Goal: Find specific page/section: Locate a particular part of the current website

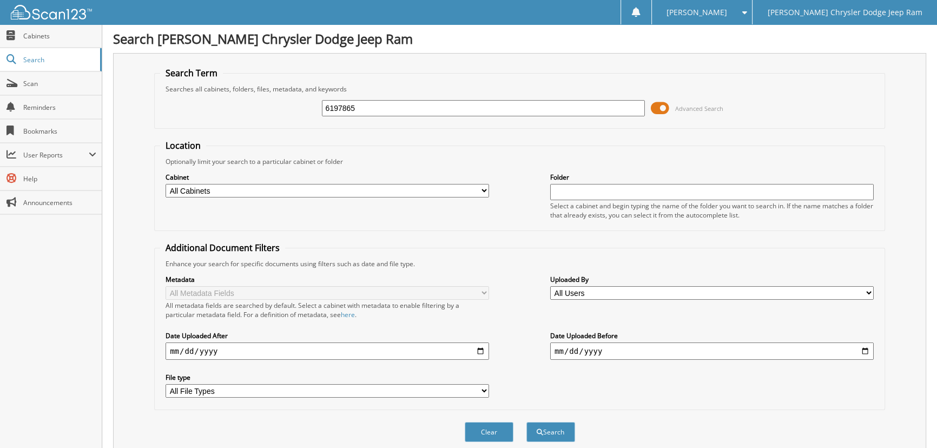
type input "6197865"
click at [526, 422] on button "Search" at bounding box center [550, 432] width 49 height 20
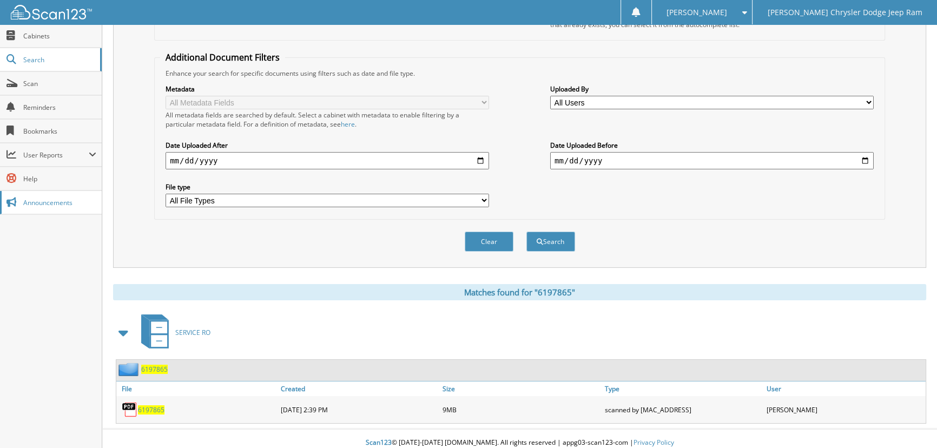
scroll to position [192, 0]
click at [147, 404] on span "6197865" at bounding box center [151, 408] width 27 height 9
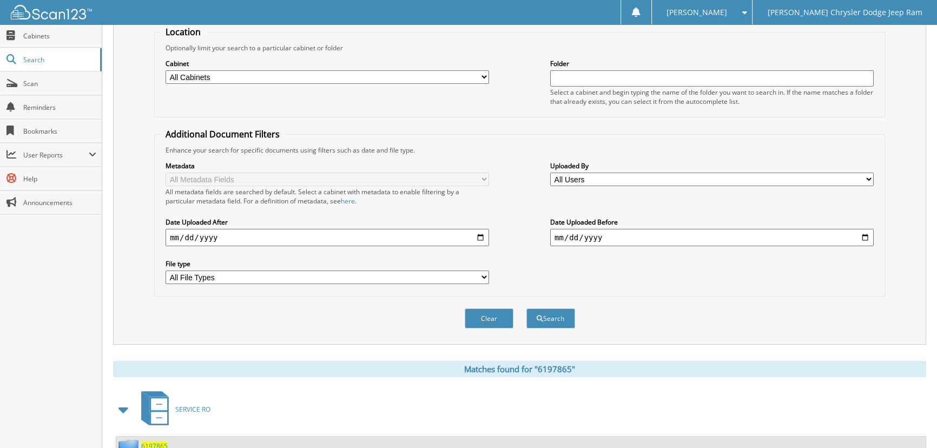
scroll to position [0, 0]
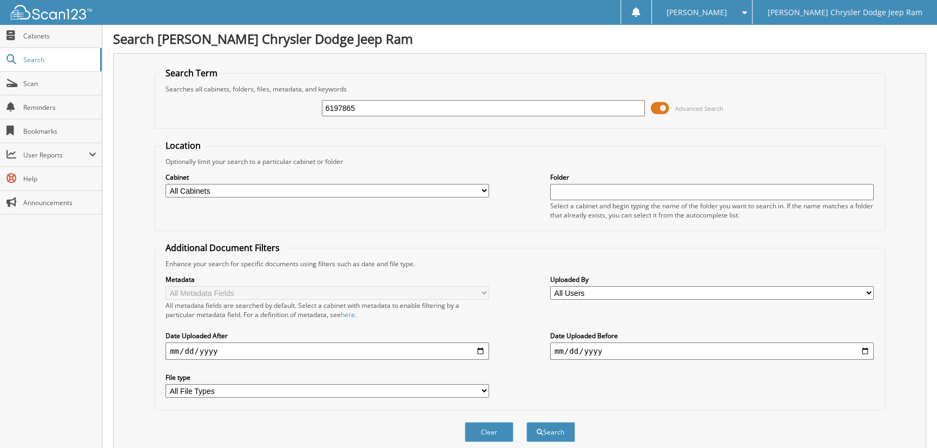
click at [405, 111] on input "6197865" at bounding box center [484, 108] width 324 height 16
type input "6"
click at [453, 110] on input "6197344" at bounding box center [484, 108] width 324 height 16
type input "6197344"
click at [526, 422] on button "Search" at bounding box center [550, 432] width 49 height 20
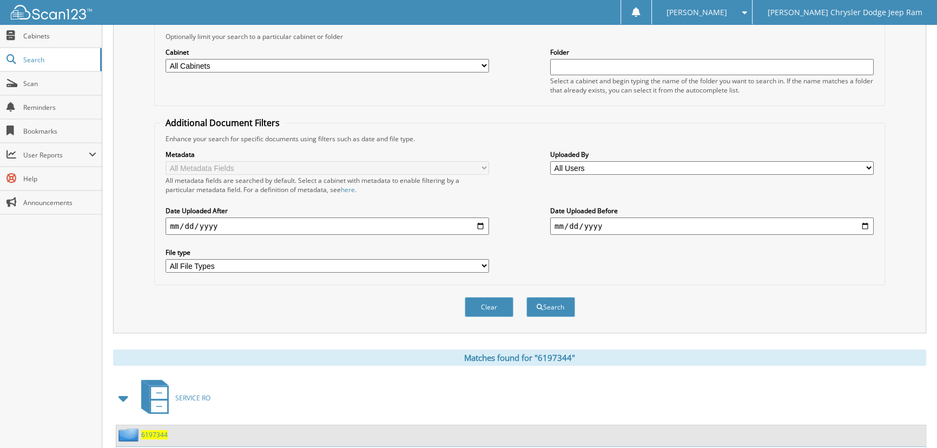
scroll to position [192, 0]
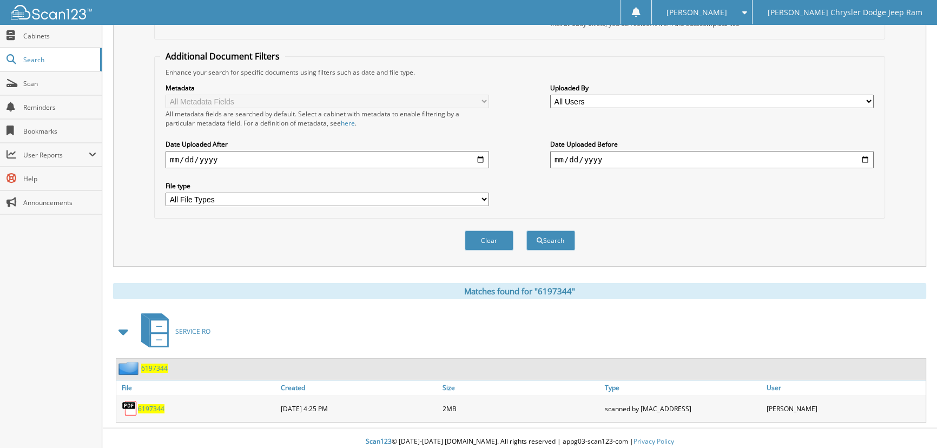
click at [154, 405] on span "6197344" at bounding box center [151, 408] width 27 height 9
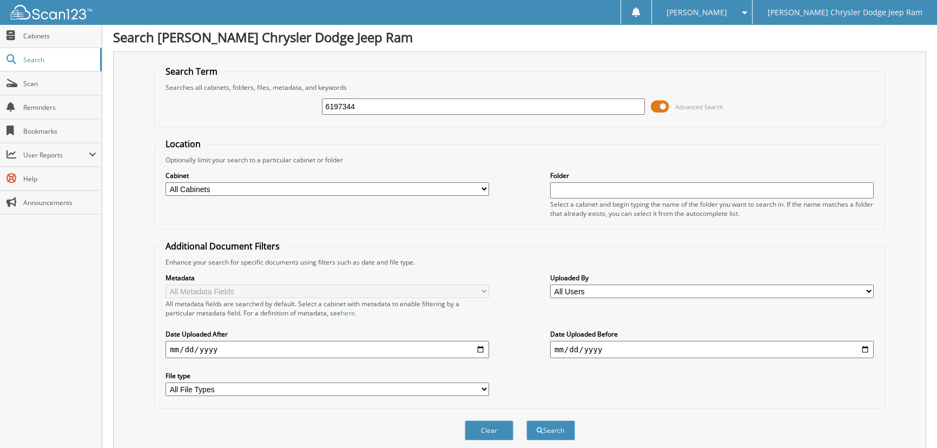
scroll to position [0, 0]
click at [389, 106] on input "6197344" at bounding box center [484, 108] width 324 height 16
type input "6"
click at [551, 105] on input "6196971" at bounding box center [484, 108] width 324 height 16
type input "6196971"
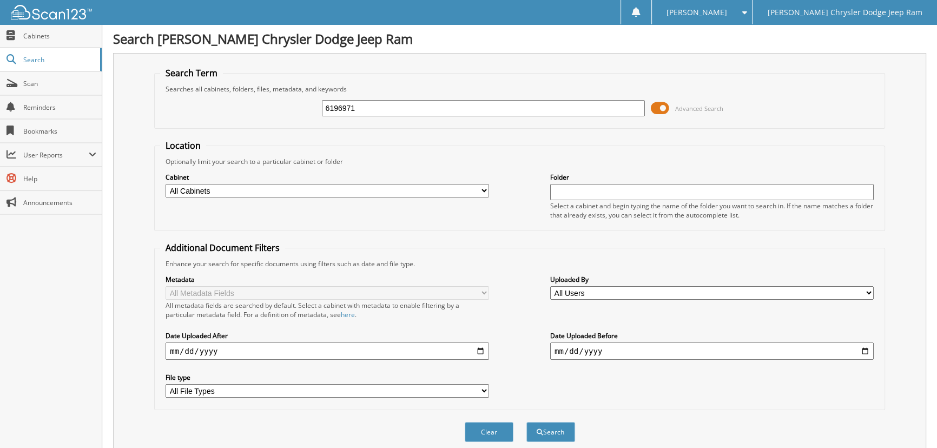
click at [526, 422] on button "Search" at bounding box center [550, 432] width 49 height 20
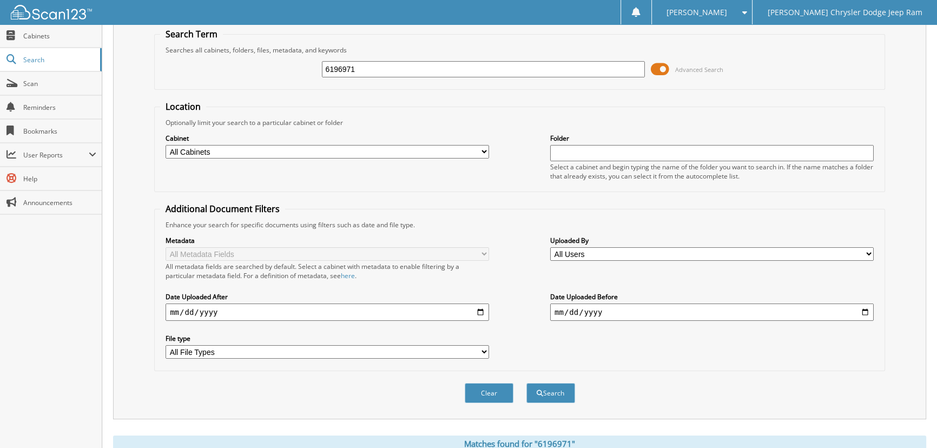
scroll to position [192, 0]
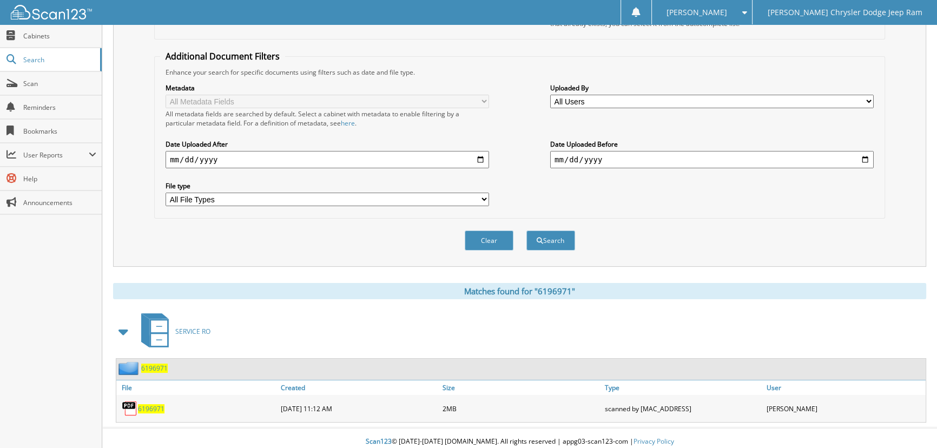
click at [150, 404] on span "6196971" at bounding box center [151, 408] width 27 height 9
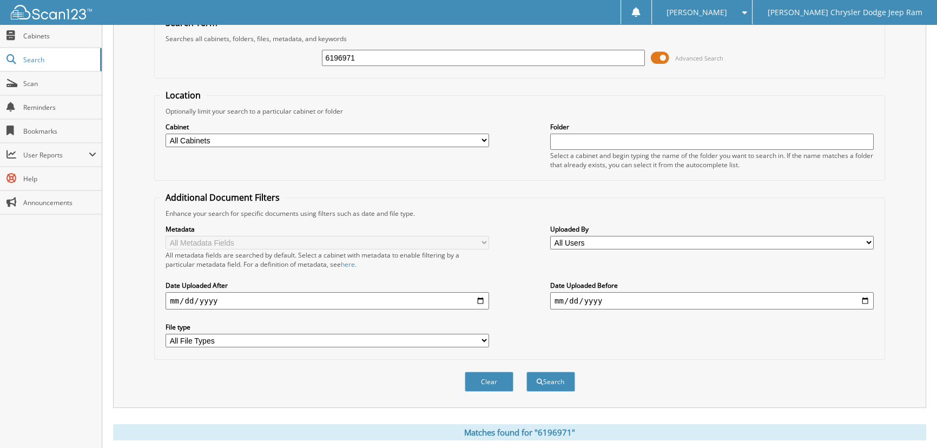
scroll to position [0, 0]
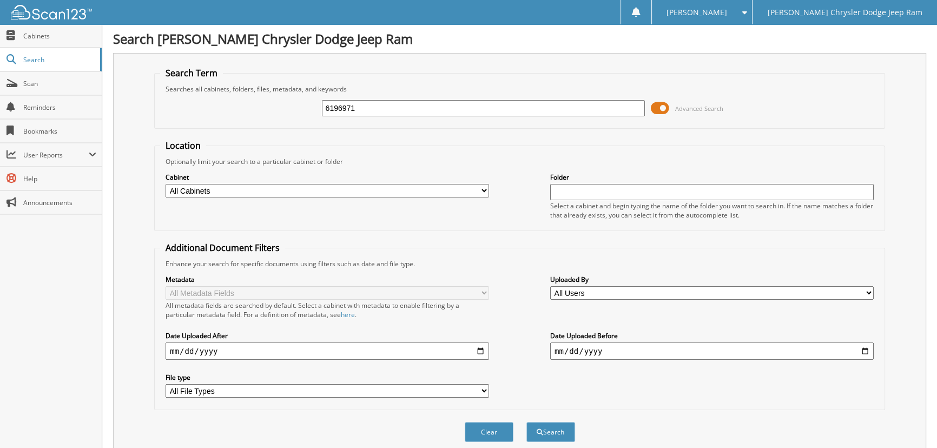
click at [405, 107] on input "6196971" at bounding box center [484, 108] width 324 height 16
type input "6"
type input "6196488"
click at [526, 422] on button "Search" at bounding box center [550, 432] width 49 height 20
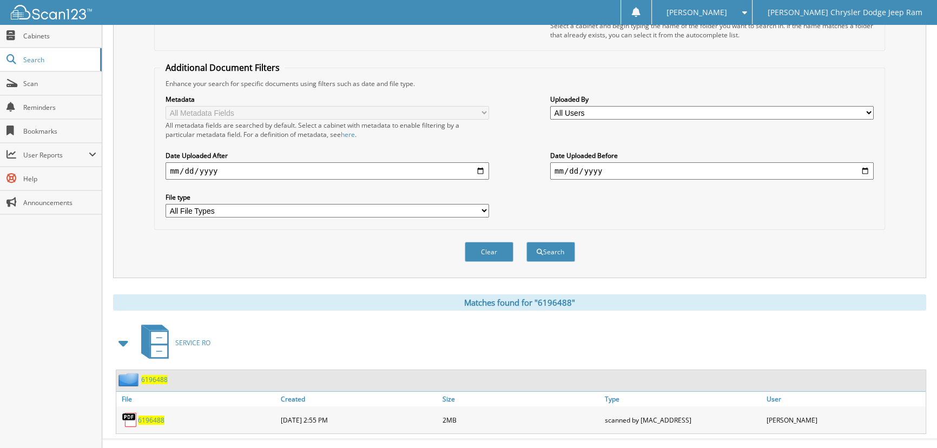
scroll to position [192, 0]
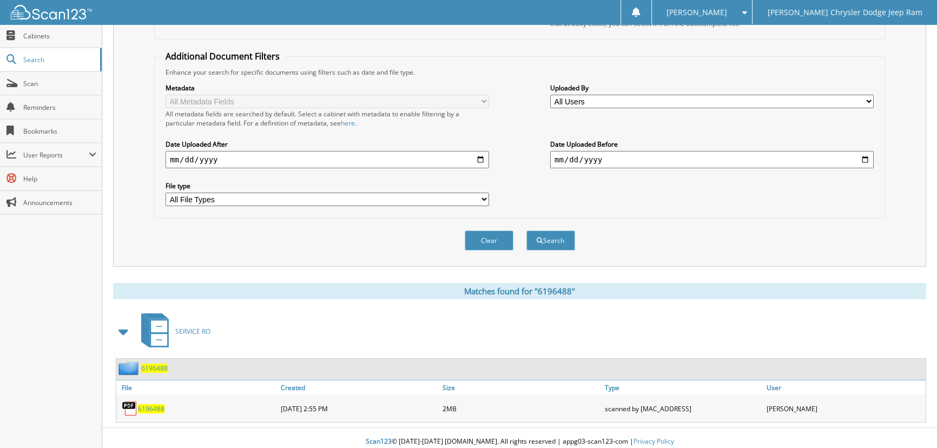
click at [159, 404] on span "6196488" at bounding box center [151, 408] width 27 height 9
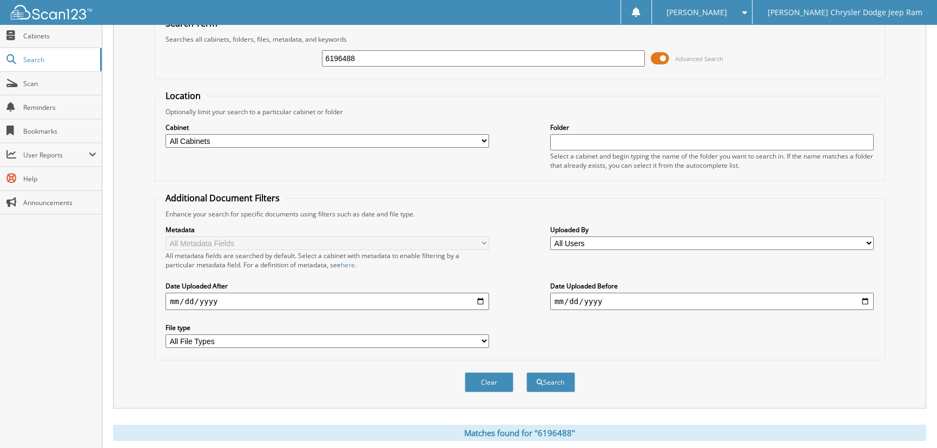
scroll to position [0, 0]
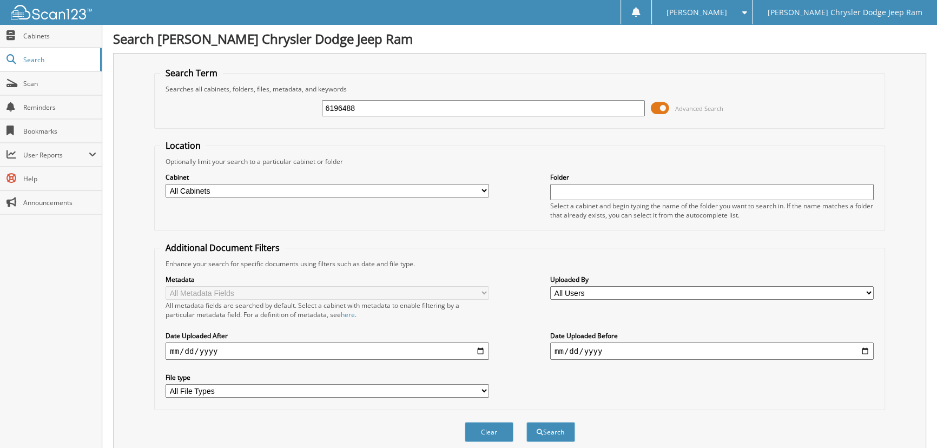
click at [414, 105] on input "6196488" at bounding box center [484, 108] width 324 height 16
type input "6"
type input "6194569"
click at [526, 422] on button "Search" at bounding box center [550, 432] width 49 height 20
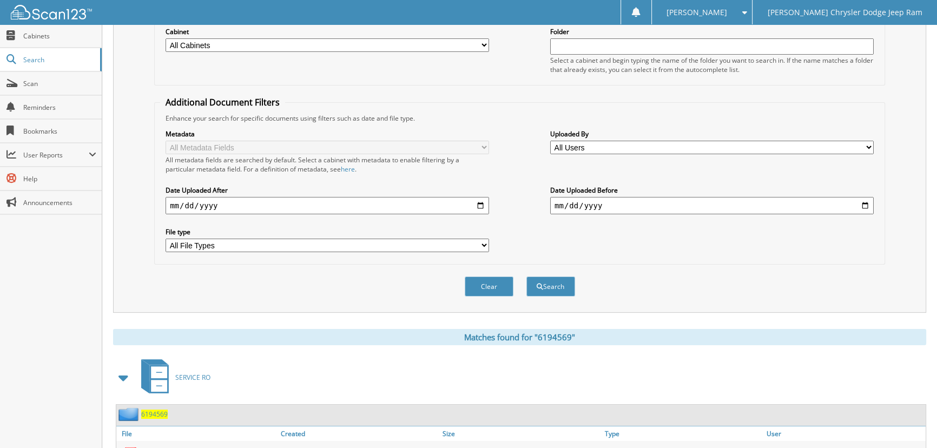
scroll to position [192, 0]
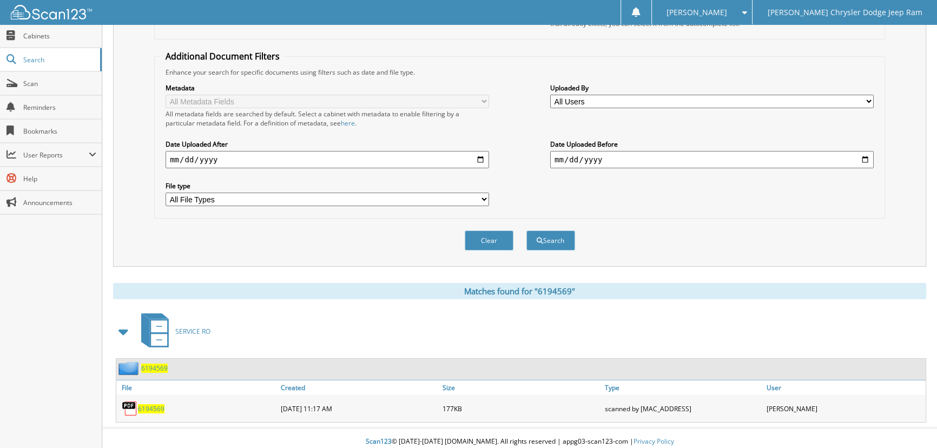
click at [154, 404] on span "6194569" at bounding box center [151, 408] width 27 height 9
click at [519, 95] on div "Metadata All Metadata Fields All metadata fields are searched by default. Selec…" at bounding box center [519, 145] width 719 height 136
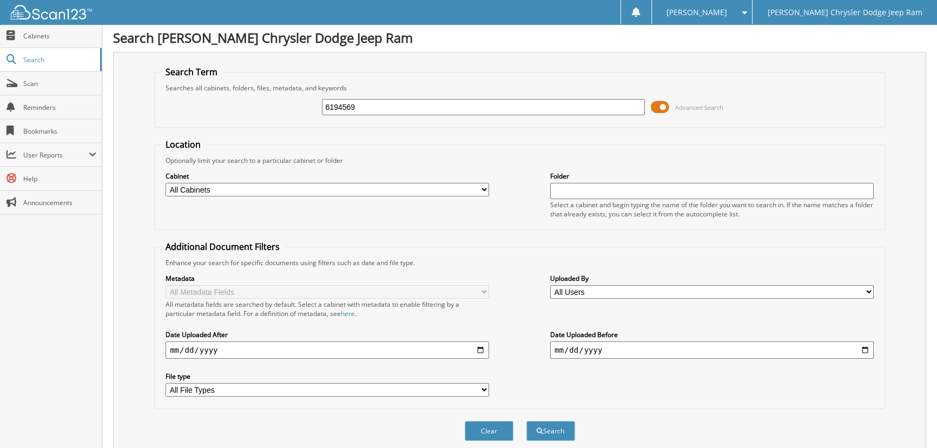
scroll to position [0, 0]
click at [508, 107] on input "6194569" at bounding box center [484, 108] width 324 height 16
type input "6"
click at [508, 107] on input "text" at bounding box center [484, 108] width 324 height 16
click at [403, 108] on input "6193454" at bounding box center [484, 108] width 324 height 16
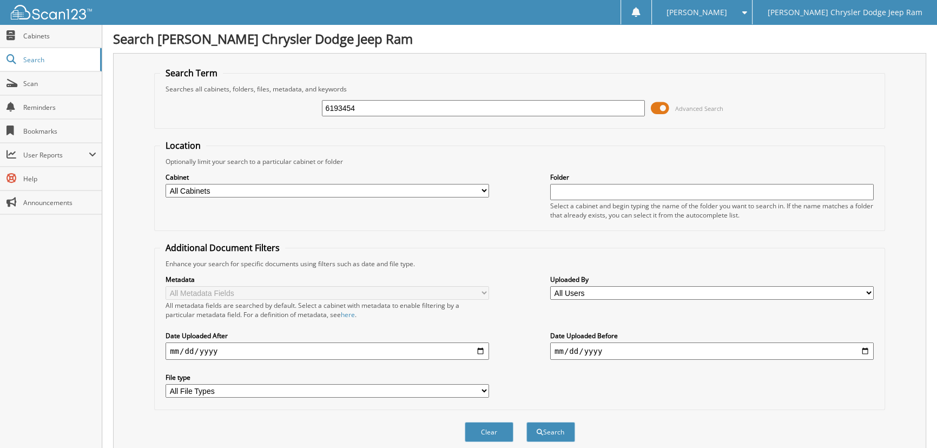
type input "6193454"
click at [526, 422] on button "Search" at bounding box center [550, 432] width 49 height 20
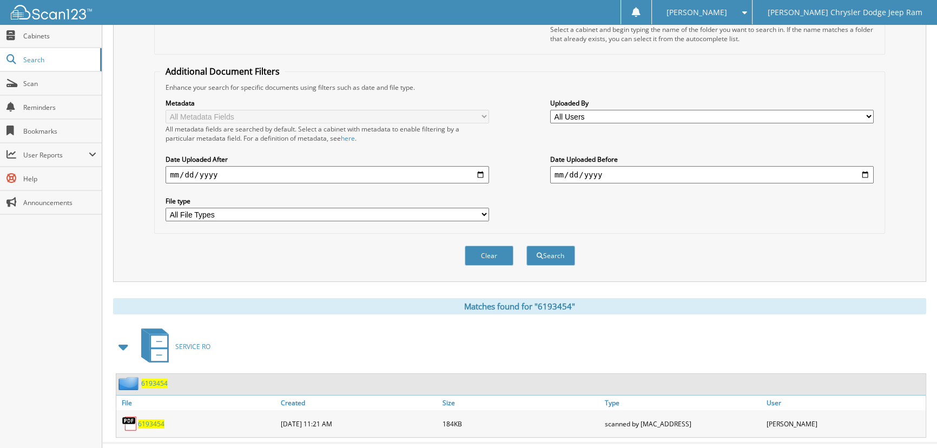
scroll to position [192, 0]
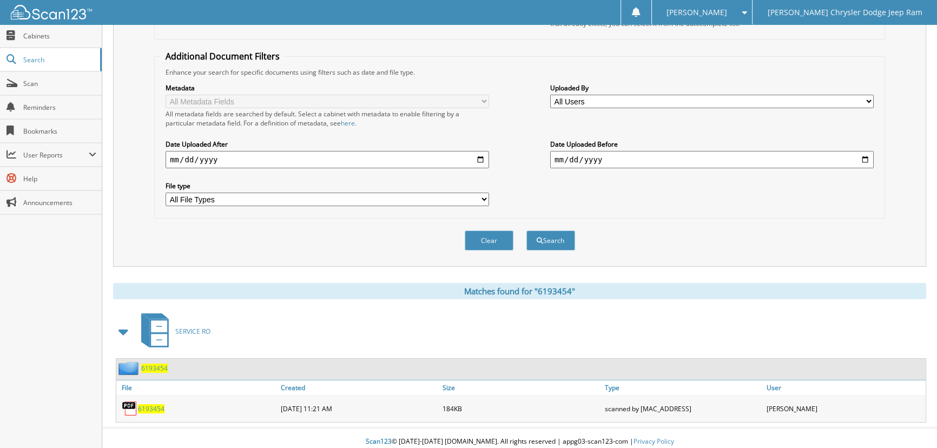
click at [146, 404] on span "6193454" at bounding box center [151, 408] width 27 height 9
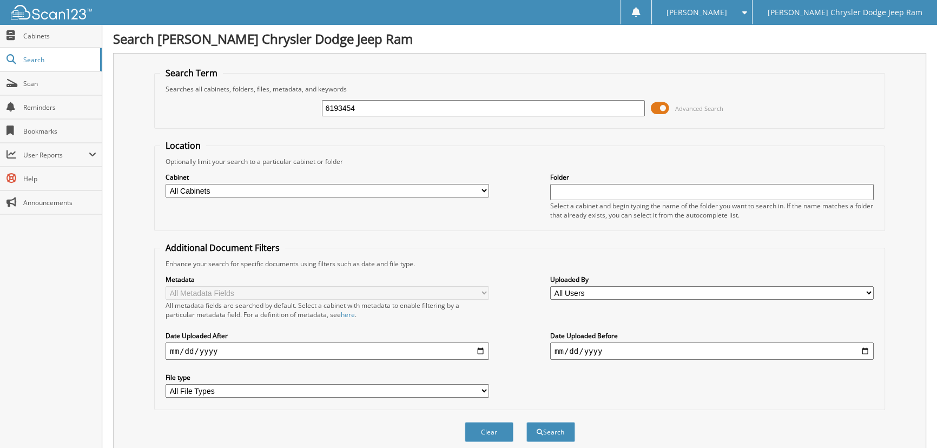
click at [421, 106] on input "6193454" at bounding box center [484, 108] width 324 height 16
type input "6"
type input "6193248"
click at [526, 422] on button "Search" at bounding box center [550, 432] width 49 height 20
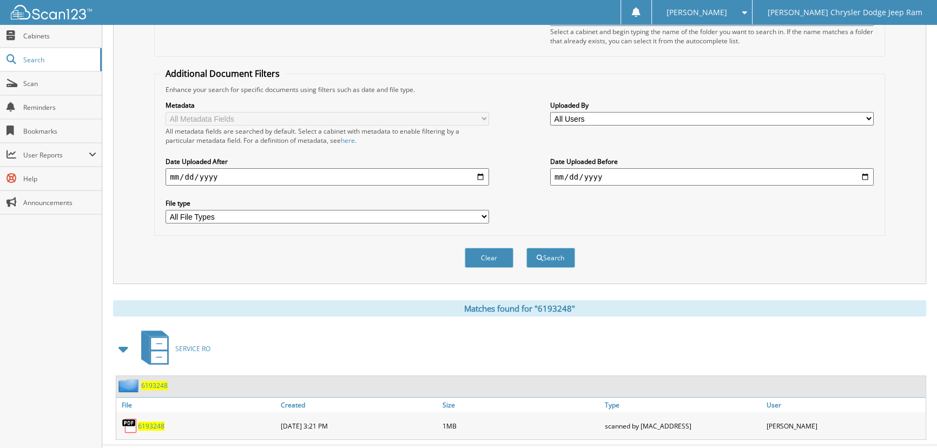
scroll to position [192, 0]
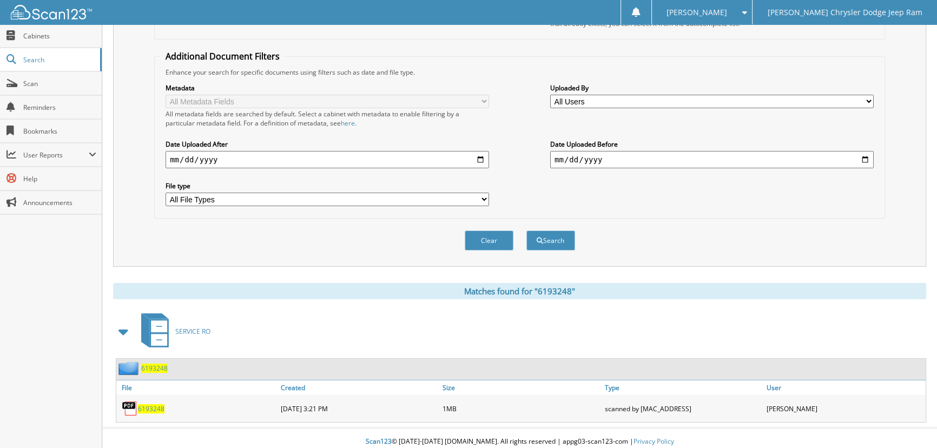
click at [147, 404] on span "6193248" at bounding box center [151, 408] width 27 height 9
